Goal: Book appointment/travel/reservation

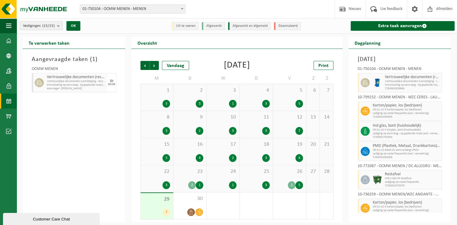
click at [59, 80] on span "Vertrouwelijke documenten (vernietiging - recyclage)" at bounding box center [76, 82] width 59 height 4
click at [404, 85] on span "Omwisseling op aanvraag - op geplande route (incl. verwerking)" at bounding box center [413, 85] width 56 height 4
click at [154, 66] on span "Volgende" at bounding box center [154, 65] width 9 height 9
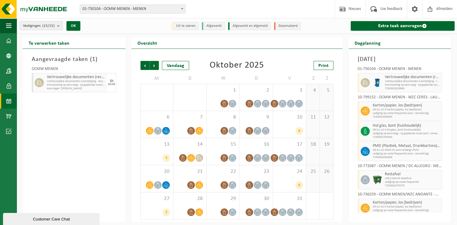
scroll to position [25, 0]
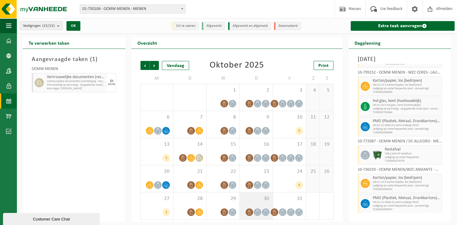
click at [259, 210] on icon at bounding box center [257, 212] width 5 height 5
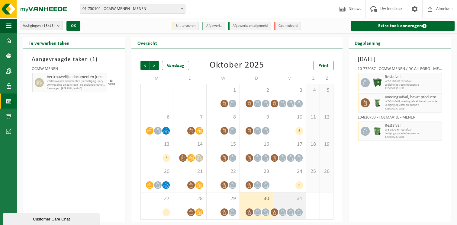
click at [285, 199] on span "31" at bounding box center [289, 199] width 27 height 7
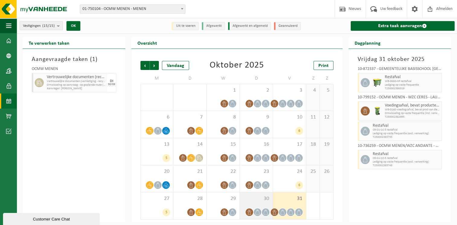
click at [261, 199] on span "30" at bounding box center [256, 199] width 27 height 7
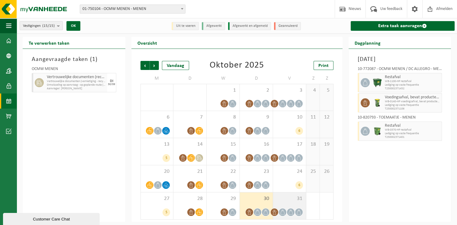
click at [292, 199] on span "31" at bounding box center [289, 199] width 27 height 7
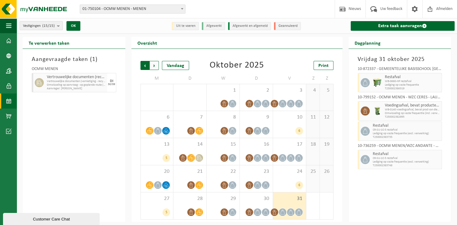
click at [152, 62] on span "Volgende" at bounding box center [154, 65] width 9 height 9
